Goal: Find specific page/section: Find specific page/section

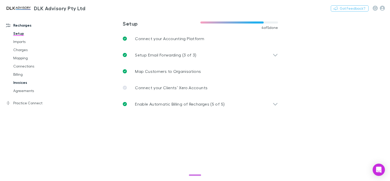
click at [20, 83] on link "Invoices" at bounding box center [37, 82] width 59 height 8
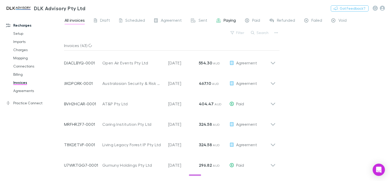
click at [226, 20] on span "Paying" at bounding box center [230, 21] width 12 height 7
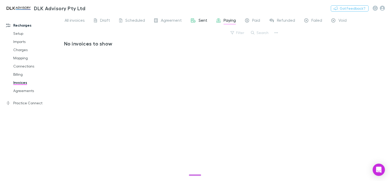
click at [200, 20] on span "Sent" at bounding box center [202, 21] width 9 height 7
click at [170, 20] on span "Agreement" at bounding box center [171, 21] width 21 height 7
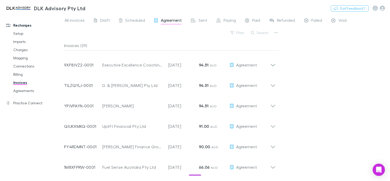
scroll to position [466, 0]
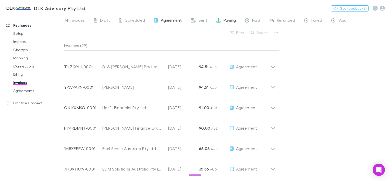
click at [224, 20] on span "Paying" at bounding box center [230, 21] width 12 height 7
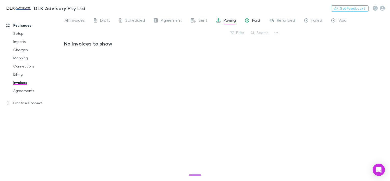
click at [254, 22] on span "Paid" at bounding box center [256, 21] width 8 height 7
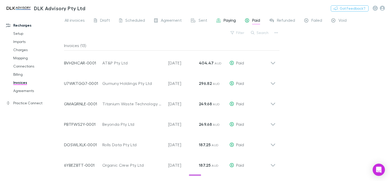
click at [230, 23] on span "Paying" at bounding box center [230, 21] width 12 height 7
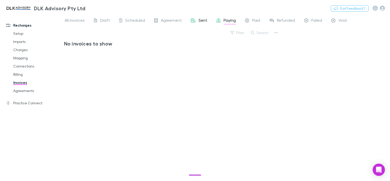
click at [197, 20] on div "Sent" at bounding box center [199, 21] width 16 height 7
click at [171, 18] on span "Agreement" at bounding box center [171, 21] width 21 height 7
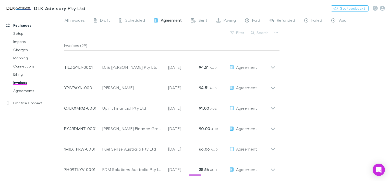
scroll to position [466, 0]
